Goal: Task Accomplishment & Management: Manage account settings

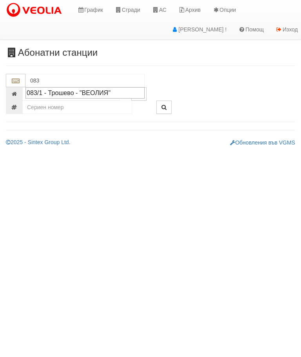
click at [91, 90] on div "083/1 - Трошево - "ВЕОЛИЯ"" at bounding box center [85, 92] width 117 height 9
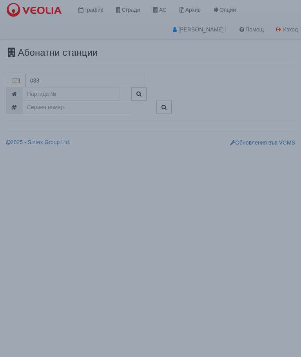
type input "083/1 - Трошево - "ВЕОЛИЯ""
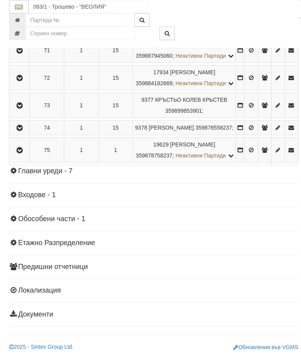
scroll to position [1911, 0]
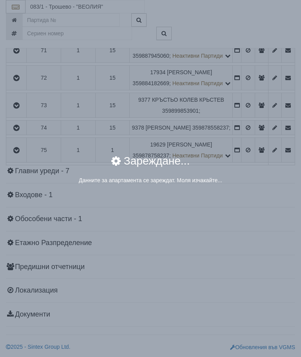
click at [269, 230] on div "× Зареждане... Данните за апартамента се зареждат. Моля изчакайте..." at bounding box center [150, 178] width 301 height 357
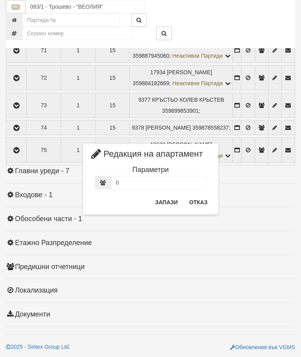
click at [197, 199] on button "Отказ" at bounding box center [199, 202] width 28 height 13
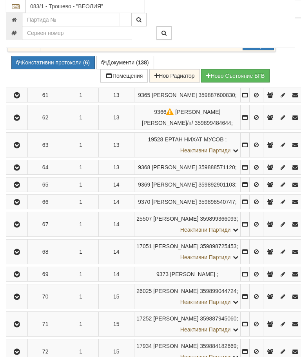
scroll to position [1767, 0]
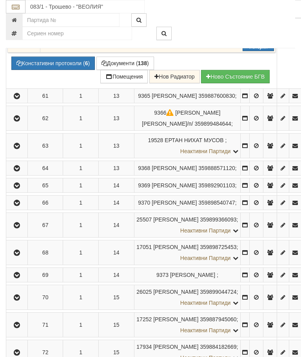
click at [0, 0] on button "Предписание (УПП)" at bounding box center [0, 0] width 0 height 0
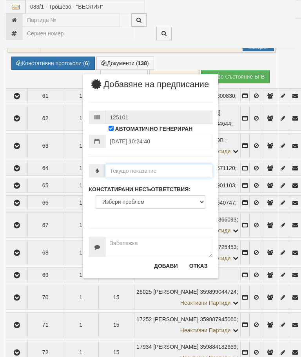
click at [142, 177] on input "number" at bounding box center [159, 170] width 107 height 13
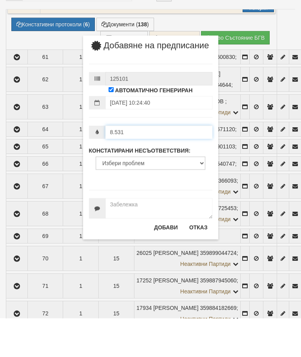
type input "8.531"
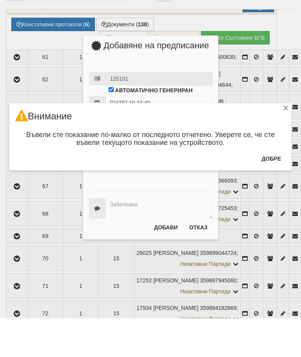
scroll to position [1806, 0]
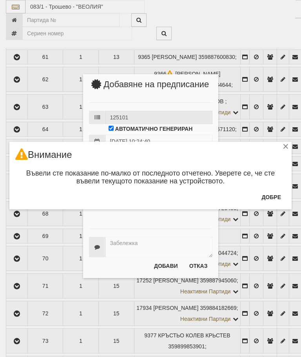
click at [275, 197] on button "Добре" at bounding box center [271, 197] width 29 height 13
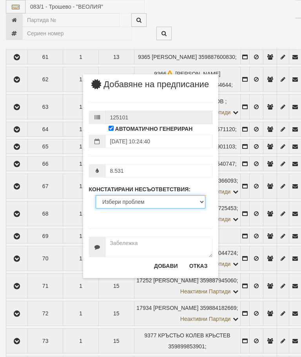
click at [132, 208] on select "Избери проблем Липсва индивидуален водомер; Изтекла валидност на метрологичната…" at bounding box center [151, 201] width 110 height 13
select select "ExpiredMetrologicalYear"
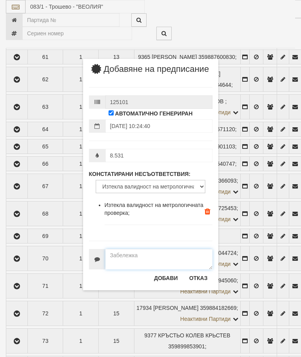
click at [124, 260] on textarea at bounding box center [159, 259] width 107 height 20
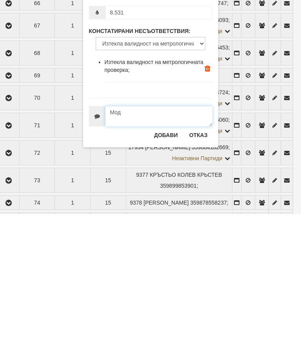
type textarea "Моду"
click at [197, 272] on button "Отказ" at bounding box center [199, 278] width 28 height 13
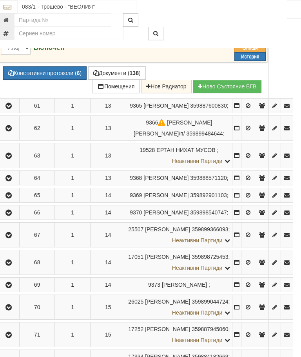
scroll to position [1756, 8]
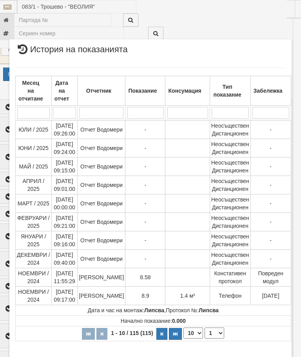
scroll to position [970, 0]
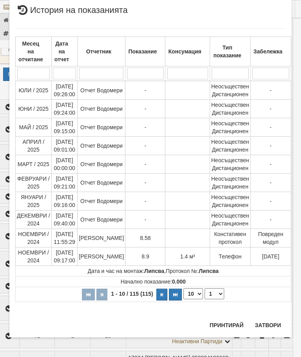
click at [270, 321] on button "Затвори" at bounding box center [268, 325] width 36 height 13
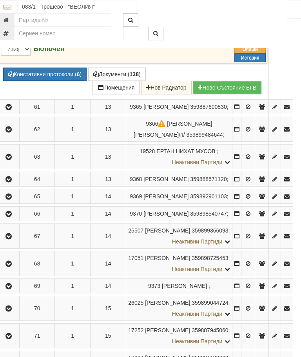
click at [0, 0] on button "Предписание (УПП)" at bounding box center [0, 0] width 0 height 0
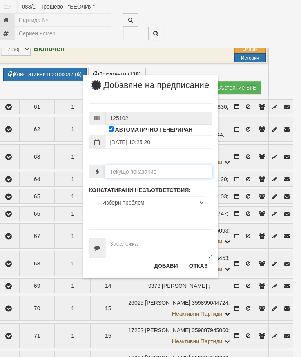
click at [126, 178] on input "number" at bounding box center [159, 171] width 107 height 13
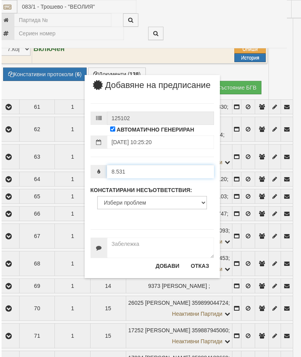
scroll to position [1756, 17]
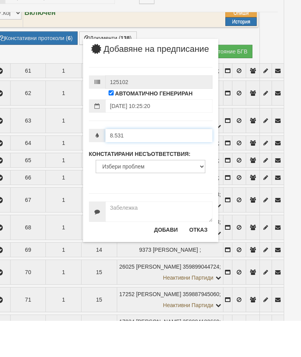
type input "8.531"
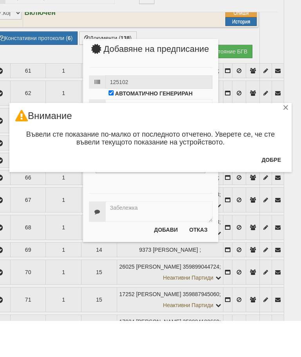
scroll to position [1792, 18]
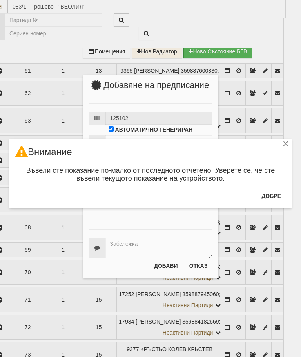
click at [276, 192] on button "Добре" at bounding box center [271, 196] width 29 height 13
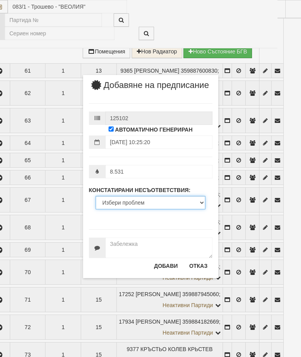
click at [134, 209] on select "Избери проблем Липсва индивидуален водомер; Изтекла валидност на метрологичната…" at bounding box center [151, 202] width 110 height 13
select select "ExpiredMetrologicalYear"
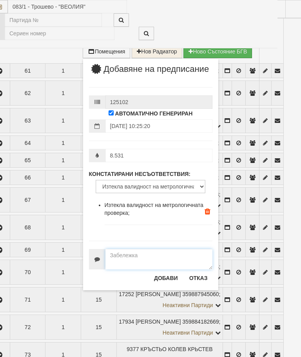
click at [124, 261] on textarea at bounding box center [159, 259] width 107 height 20
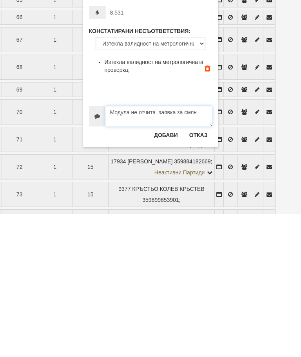
type textarea "Модула не отчита .заявка за смяна"
click at [168, 272] on button "Добави" at bounding box center [166, 278] width 33 height 13
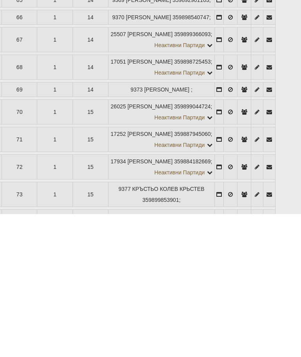
scroll to position [1953, 26]
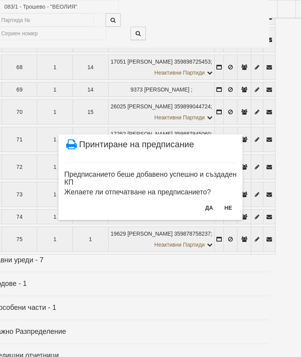
click at [232, 207] on button "Не" at bounding box center [228, 207] width 17 height 13
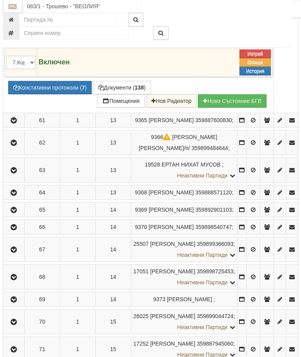
scroll to position [1725, 3]
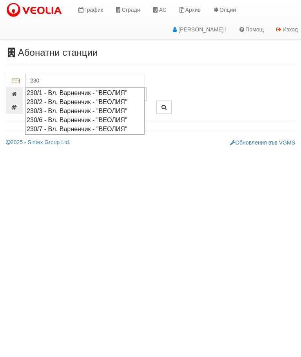
click at [55, 93] on div "230/1 - Вл. Варненчик - "ВЕОЛИЯ"" at bounding box center [85, 92] width 117 height 9
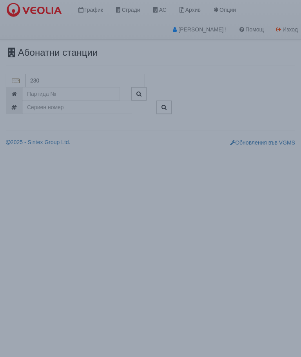
type input "230/1 - Вл. Варненчик - "ВЕОЛИЯ""
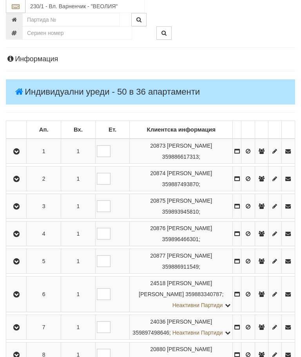
scroll to position [85, 0]
click at [15, 179] on button "button" at bounding box center [16, 178] width 18 height 12
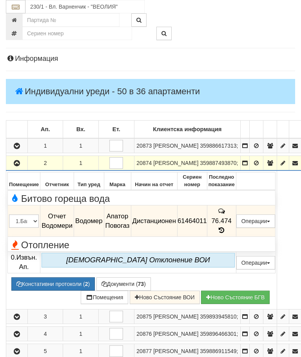
click at [0, 0] on button "Предписание (УПП)" at bounding box center [0, 0] width 0 height 0
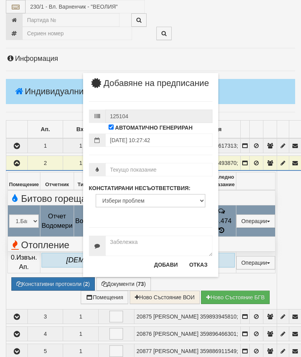
click at [255, 44] on div "× Добавяне на предписание 125104 АВТОМАТИЧНО ГЕНЕРИРАН [DATE] 10:27:42 КОНСТАТИ…" at bounding box center [151, 138] width 294 height 277
click at [197, 271] on button "Отказ" at bounding box center [199, 264] width 28 height 13
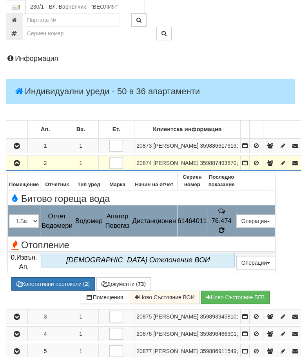
click at [226, 234] on icon at bounding box center [221, 230] width 9 height 8
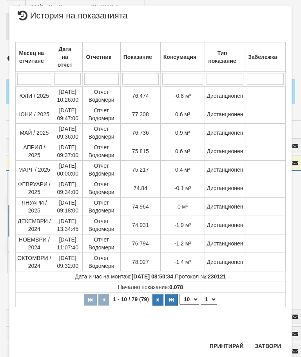
scroll to position [455, 0]
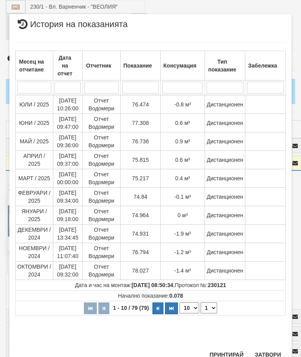
click at [269, 351] on button "Затвори" at bounding box center [268, 354] width 36 height 13
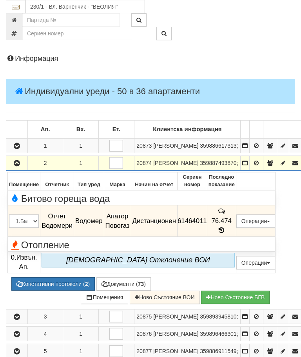
click at [0, 0] on button "Предписание (УПП)" at bounding box center [0, 0] width 0 height 0
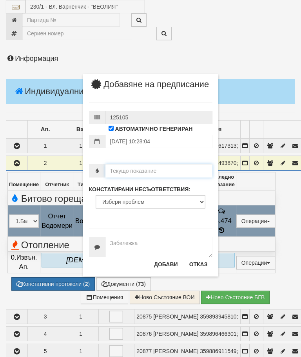
click at [141, 177] on input "number" at bounding box center [159, 170] width 107 height 13
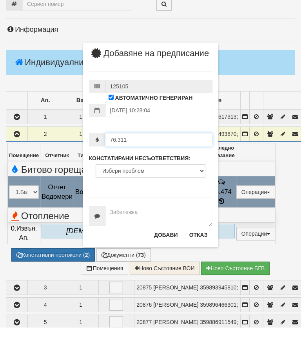
type input "76.311"
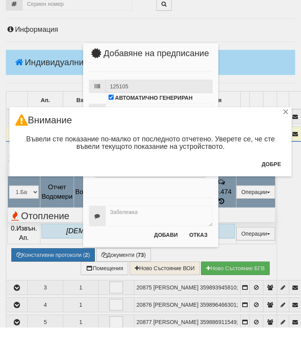
scroll to position [114, 0]
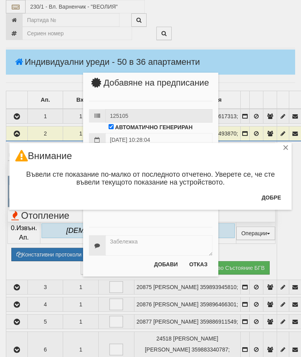
click at [274, 194] on button "Добре" at bounding box center [271, 197] width 29 height 13
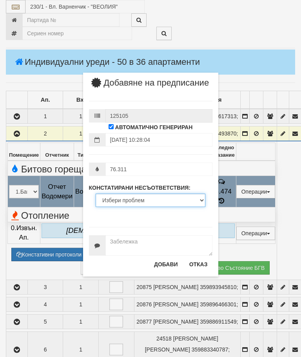
click at [134, 207] on select "Избери проблем Липсва индивидуален водомер; Изтекла валидност на метрологичната…" at bounding box center [151, 200] width 110 height 13
select select "BadWatermeter"
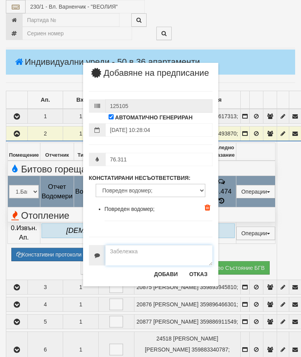
click at [122, 262] on textarea at bounding box center [159, 255] width 107 height 20
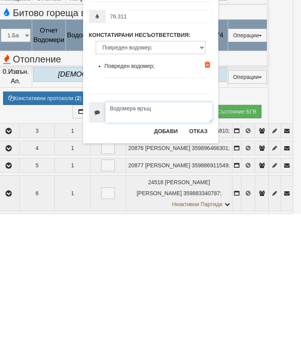
type textarea "Водомера връща"
click at [169, 268] on button "Добави" at bounding box center [166, 274] width 33 height 13
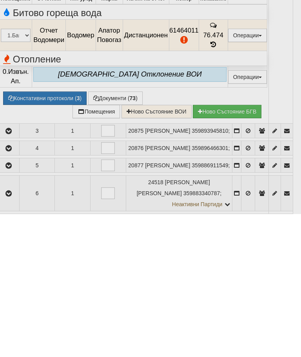
scroll to position [271, 8]
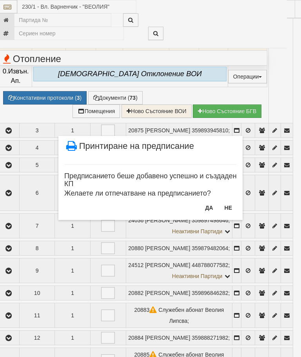
click at [228, 204] on button "Не" at bounding box center [228, 207] width 17 height 13
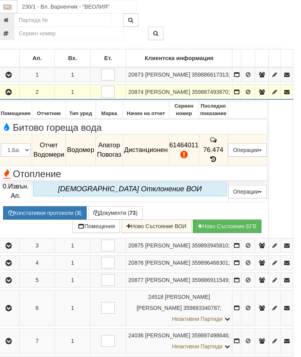
scroll to position [145, 8]
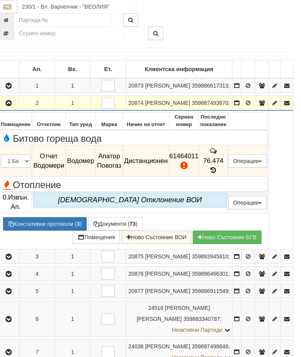
click at [11, 106] on icon "button" at bounding box center [8, 102] width 9 height 5
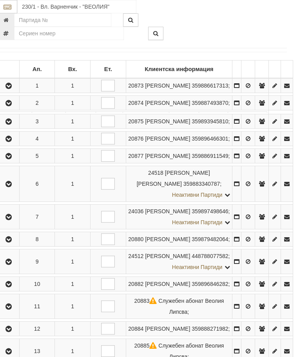
scroll to position [145, 3]
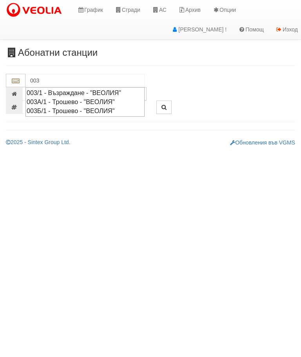
click at [69, 108] on div "003Б/1 - Трошево - "ВЕОЛИЯ"" at bounding box center [85, 110] width 117 height 9
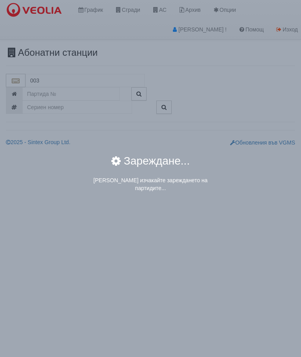
type input "003Б/1 - Трошево - "ВЕОЛИЯ""
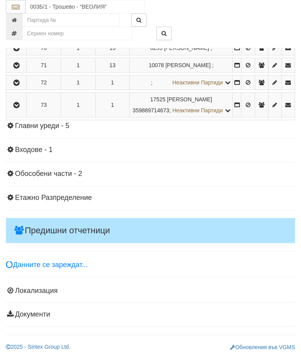
scroll to position [2263, 0]
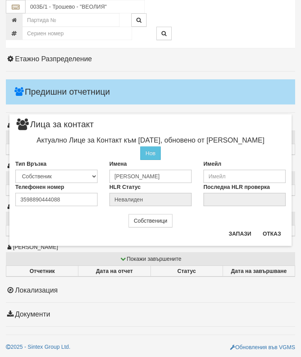
click at [276, 229] on button "Отказ" at bounding box center [272, 233] width 28 height 13
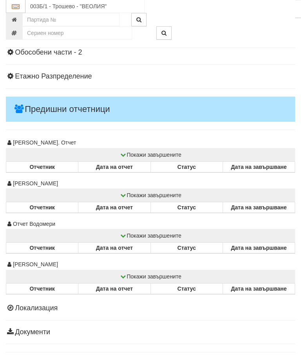
scroll to position [1892, 0]
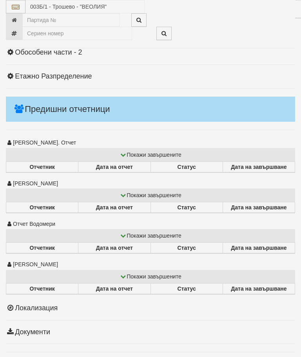
select select "10"
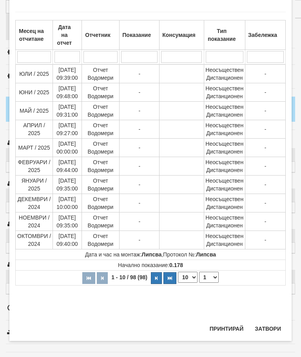
scroll to position [550, 0]
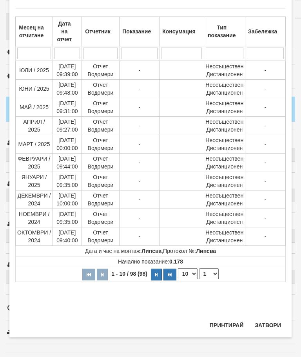
click at [212, 270] on select "1 2 3 4 5 6 7 8 9 10" at bounding box center [209, 273] width 20 height 11
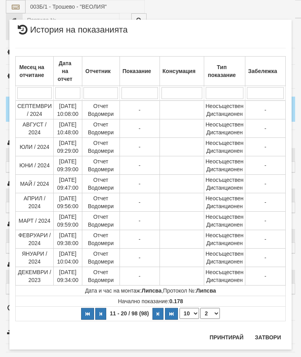
scroll to position [0, 0]
click at [213, 314] on select "1 2 3 4 5 6 7 8 9 10" at bounding box center [211, 313] width 20 height 11
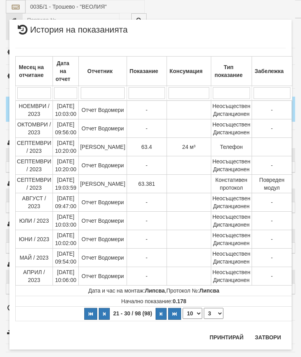
select select "3"
click at [269, 331] on button "Затвори" at bounding box center [268, 337] width 36 height 13
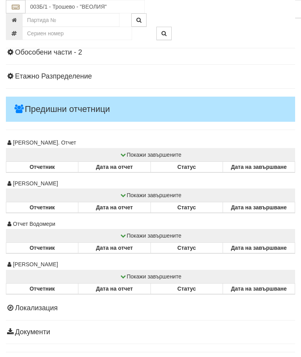
click at [0, 0] on button "Редакция / Протокол" at bounding box center [0, 0] width 0 height 0
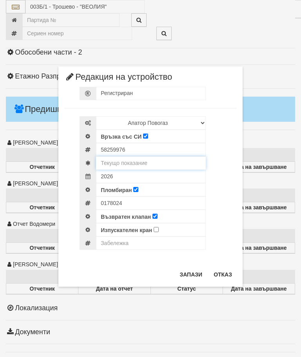
click at [140, 157] on input "text" at bounding box center [151, 162] width 110 height 13
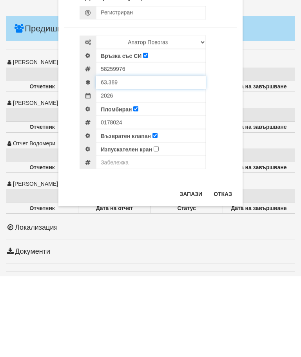
type input "63.389"
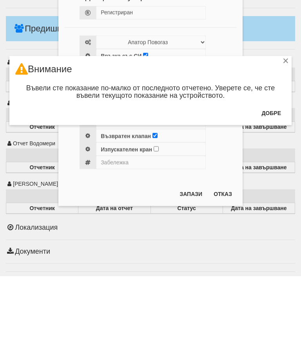
scroll to position [1972, 0]
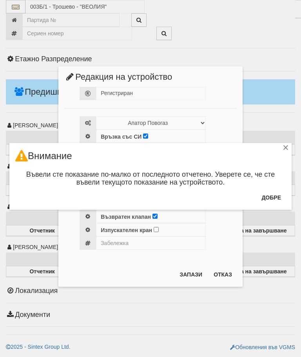
click at [274, 195] on button "Добре" at bounding box center [271, 197] width 29 height 13
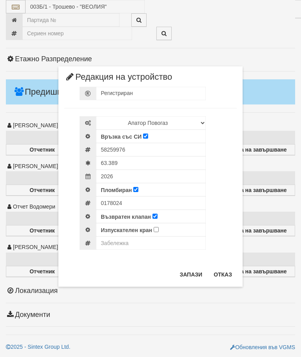
click at [224, 271] on button "Отказ" at bounding box center [223, 274] width 28 height 13
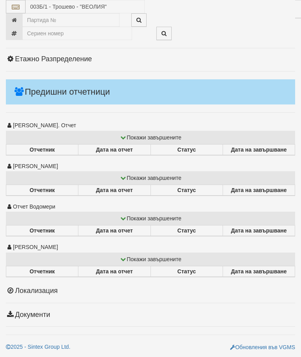
select select "10"
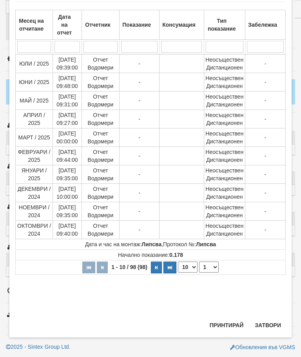
scroll to position [448, 0]
click at [208, 267] on select "1 2 3 4 5 6 7 8 9 10" at bounding box center [209, 266] width 20 height 11
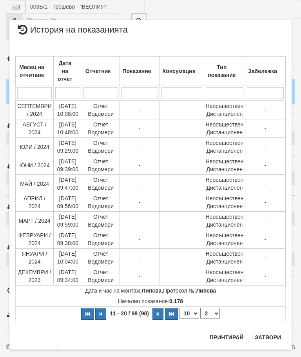
scroll to position [0, 0]
click at [212, 313] on select "1 2 3 4 5 6 7 8 9 10" at bounding box center [211, 313] width 20 height 11
select select "3"
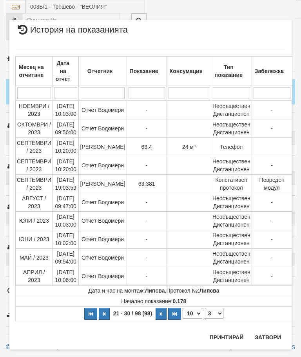
click at [272, 333] on button "Затвори" at bounding box center [268, 337] width 36 height 13
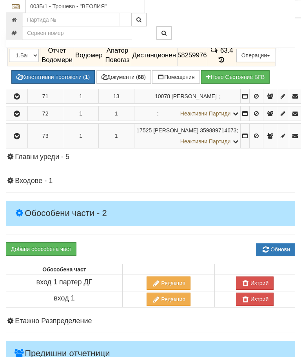
scroll to position [1739, 0]
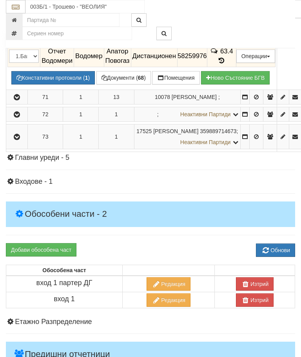
click at [0, 0] on button "Редакция / Протокол" at bounding box center [0, 0] width 0 height 0
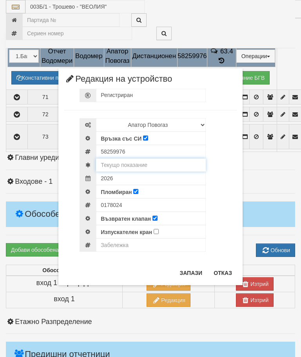
click at [144, 163] on input "text" at bounding box center [151, 164] width 110 height 13
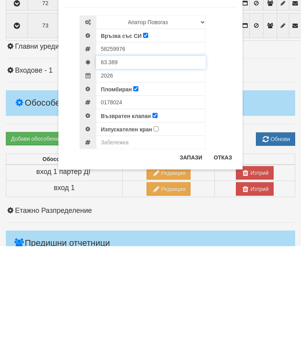
type input "63.389"
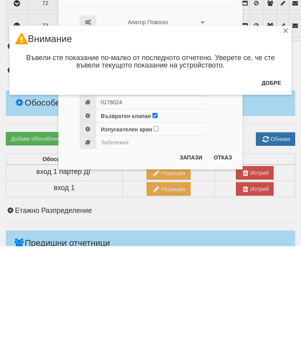
scroll to position [1850, 0]
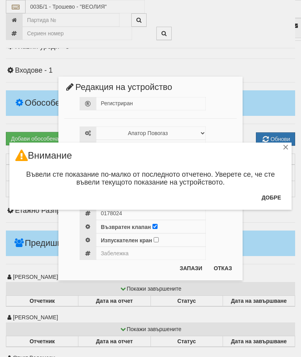
click at [278, 197] on button "Добре" at bounding box center [271, 197] width 29 height 13
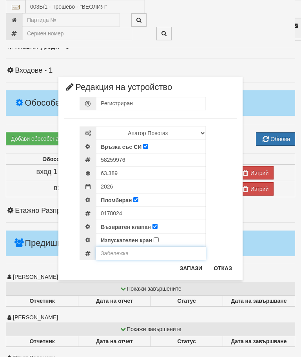
click at [120, 256] on input "text" at bounding box center [151, 253] width 110 height 13
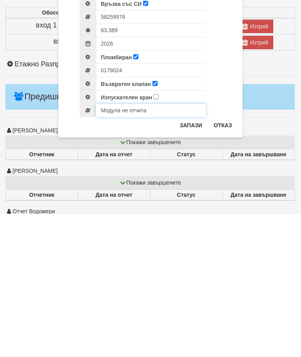
type input "Модула не отчита"
click at [188, 262] on button "Запази" at bounding box center [191, 268] width 32 height 13
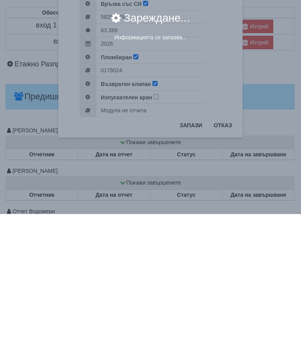
scroll to position [1997, 1]
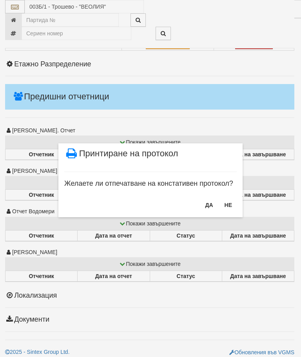
click at [230, 203] on button "НЕ" at bounding box center [228, 205] width 17 height 13
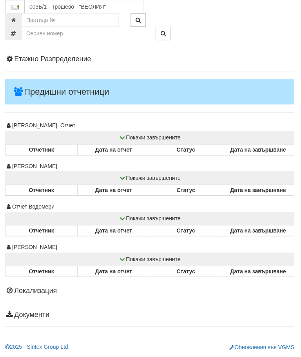
scroll to position [2068, 0]
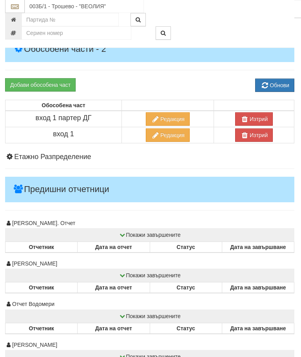
scroll to position [1889, 0]
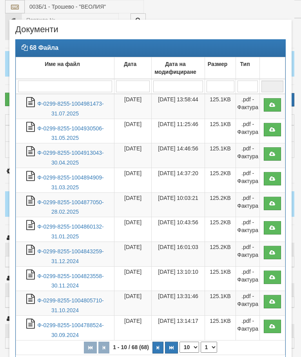
click at [67, 101] on link "Ф-0299-8255-1004981473-31.07.2025" at bounding box center [70, 108] width 66 height 16
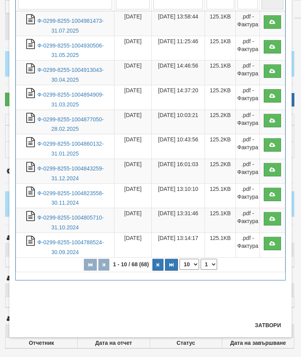
scroll to position [83, 0]
click at [267, 322] on button "Затвори" at bounding box center [268, 325] width 36 height 13
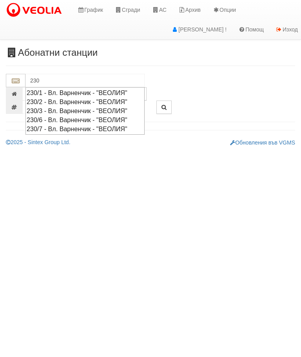
click at [61, 93] on div "230/1 - Вл. Варненчик - "ВЕОЛИЯ"" at bounding box center [85, 92] width 117 height 9
type input "230/1 - Вл. Варненчик - "ВЕОЛИЯ""
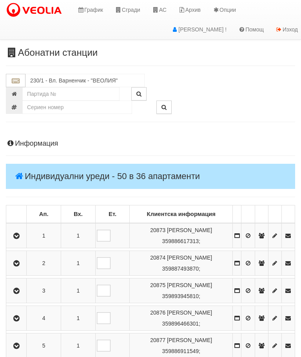
click at [16, 266] on icon "button" at bounding box center [16, 263] width 9 height 5
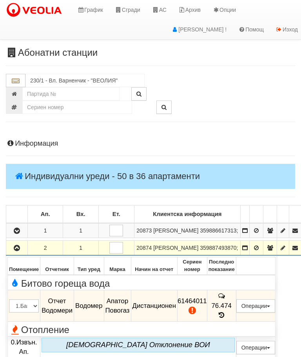
click at [6, 256] on td at bounding box center [17, 248] width 22 height 15
click at [20, 251] on icon "button" at bounding box center [16, 247] width 9 height 5
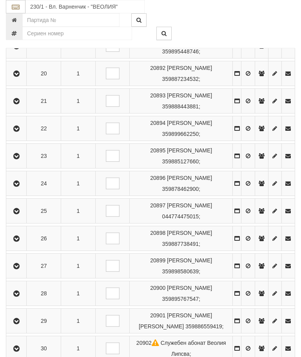
scroll to position [720, 0]
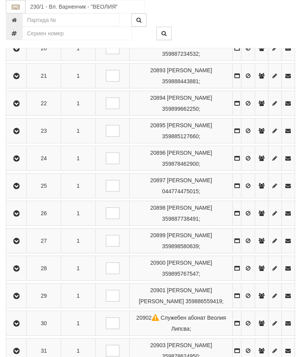
click at [18, 299] on icon "button" at bounding box center [16, 295] width 9 height 5
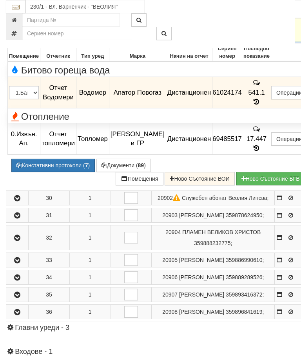
click at [261, 105] on icon at bounding box center [257, 102] width 9 height 7
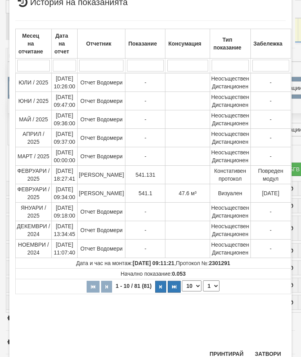
scroll to position [206, 0]
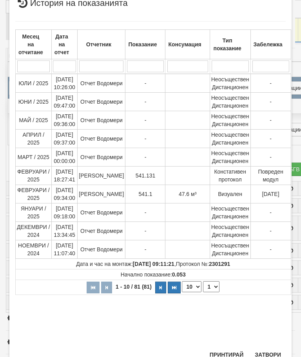
click at [267, 356] on button "Затвори" at bounding box center [268, 354] width 36 height 13
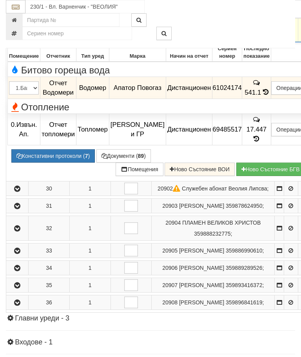
click at [18, 33] on icon "button" at bounding box center [17, 29] width 9 height 5
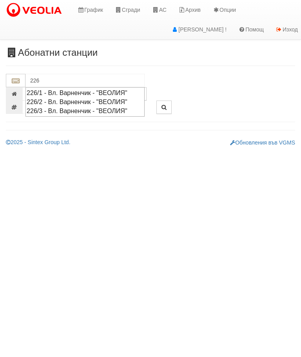
click at [64, 90] on div "226/1 - Вл. Варненчик - "ВЕОЛИЯ"" at bounding box center [85, 92] width 117 height 9
type input "226/1 - Вл. Варненчик - "ВЕОЛИЯ""
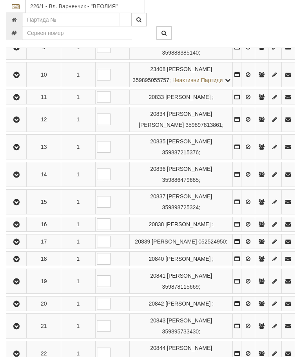
scroll to position [412, 0]
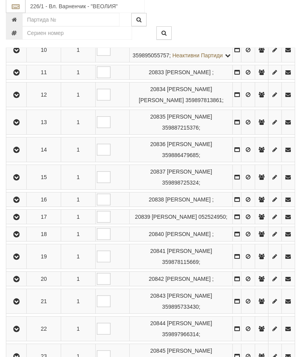
click at [16, 181] on icon "button" at bounding box center [16, 177] width 9 height 5
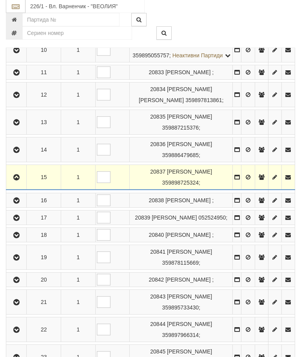
scroll to position [413, 0]
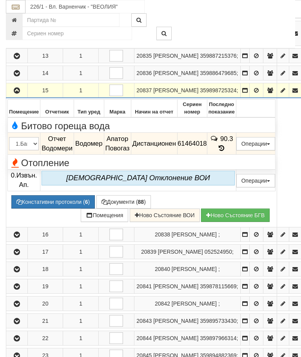
click at [0, 0] on button "Дистанционен модул" at bounding box center [0, 0] width 0 height 0
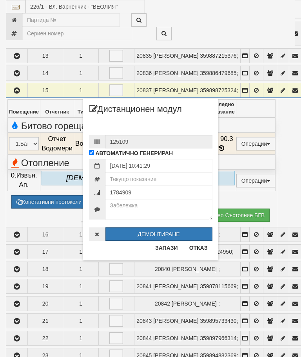
click at [201, 247] on button "Отказ" at bounding box center [199, 247] width 28 height 13
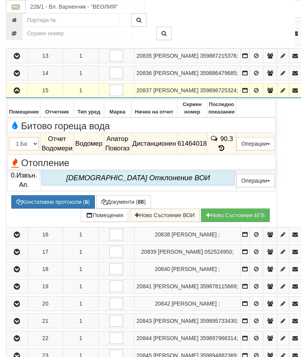
click at [0, 0] on button "Редакция / Протокол" at bounding box center [0, 0] width 0 height 0
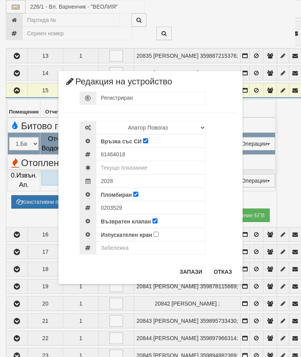
click at [226, 267] on button "Отказ" at bounding box center [223, 271] width 28 height 13
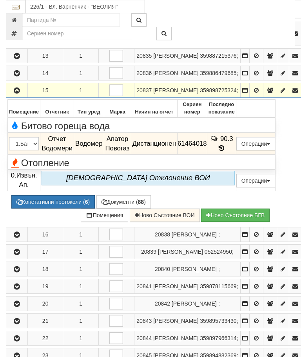
click at [125, 208] on button "Документи ( 88 )" at bounding box center [124, 201] width 55 height 13
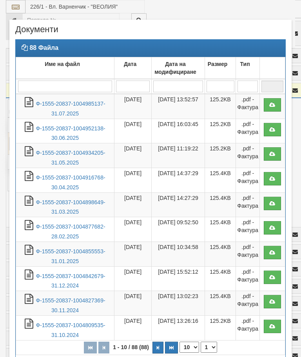
select select "10"
select select "1"
click at [58, 105] on link "Ф-1555-20837-1004985137-31.07.2025" at bounding box center [70, 108] width 69 height 16
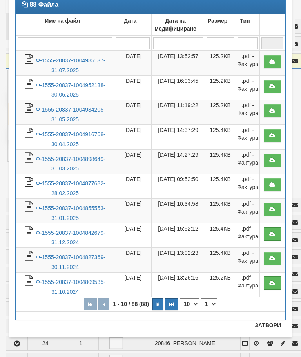
scroll to position [43, 0]
click at [272, 322] on button "Затвори" at bounding box center [268, 325] width 36 height 13
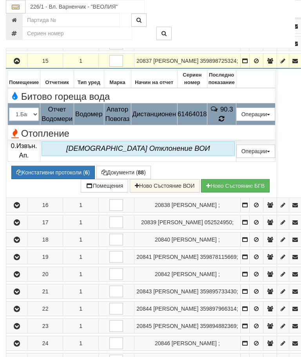
click at [225, 122] on icon at bounding box center [222, 118] width 6 height 7
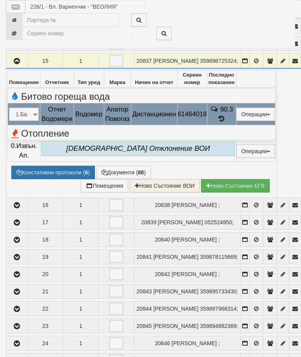
select select "10"
select select "1"
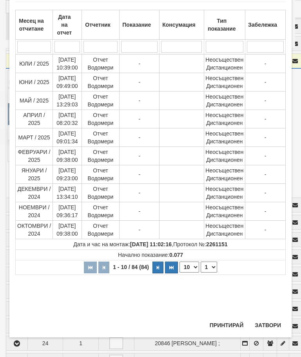
scroll to position [379, 0]
click at [265, 324] on button "Затвори" at bounding box center [268, 325] width 36 height 13
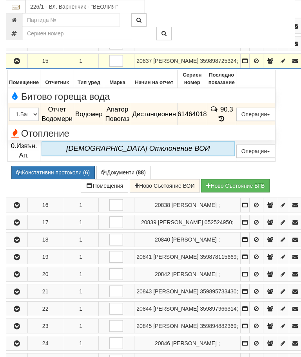
click at [0, 0] on button "Редакция / Протокол" at bounding box center [0, 0] width 0 height 0
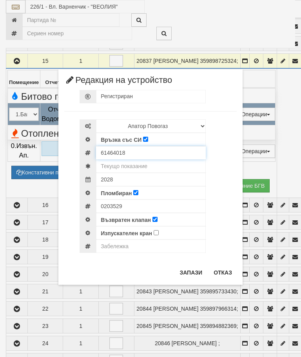
click at [143, 155] on input "61464018" at bounding box center [151, 152] width 110 height 13
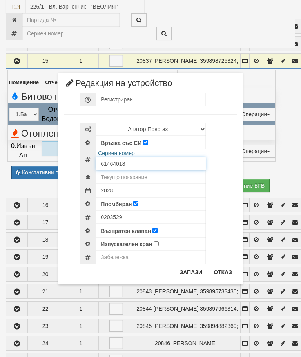
scroll to position [442, 0]
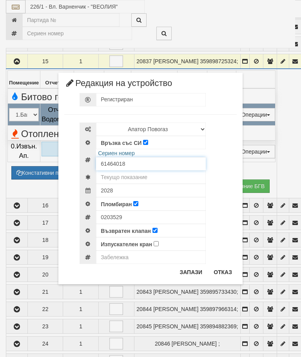
click at [142, 166] on input "61464018" at bounding box center [151, 163] width 110 height 13
click at [143, 177] on form "Регистриран Избери Марка и модел Апатор Повогаз Друг Кундис Радио [PERSON_NAME]…" at bounding box center [150, 178] width 173 height 171
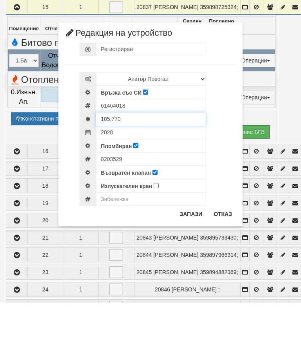
type input "105.770"
click at [118, 247] on input "text" at bounding box center [151, 253] width 110 height 13
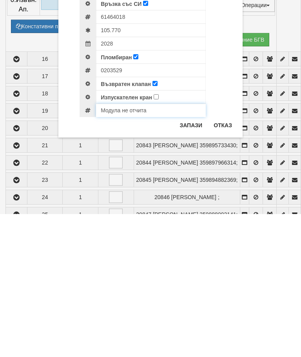
type input "Модула не отчита"
click at [192, 262] on button "Запази" at bounding box center [191, 268] width 32 height 13
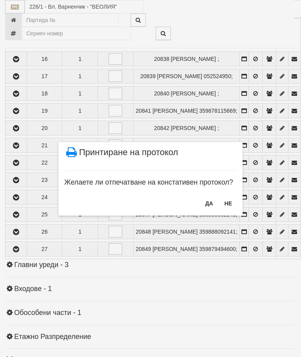
click at [228, 202] on button "НЕ" at bounding box center [228, 203] width 17 height 13
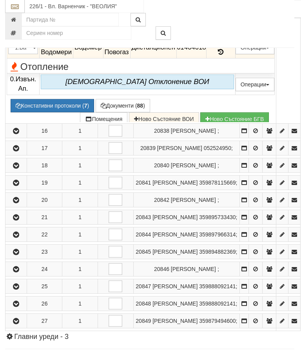
scroll to position [508, 1]
